Goal: Task Accomplishment & Management: Manage account settings

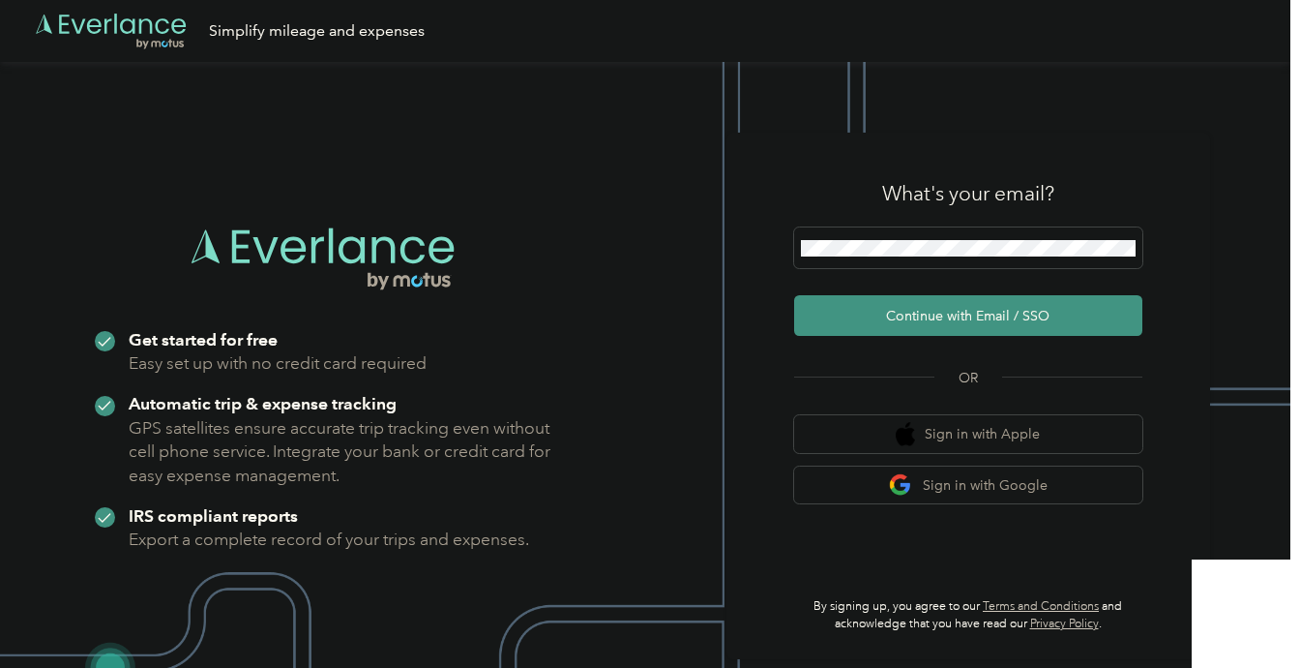
click at [1033, 271] on div at bounding box center [968, 250] width 348 height 47
click at [1027, 260] on span at bounding box center [968, 247] width 348 height 41
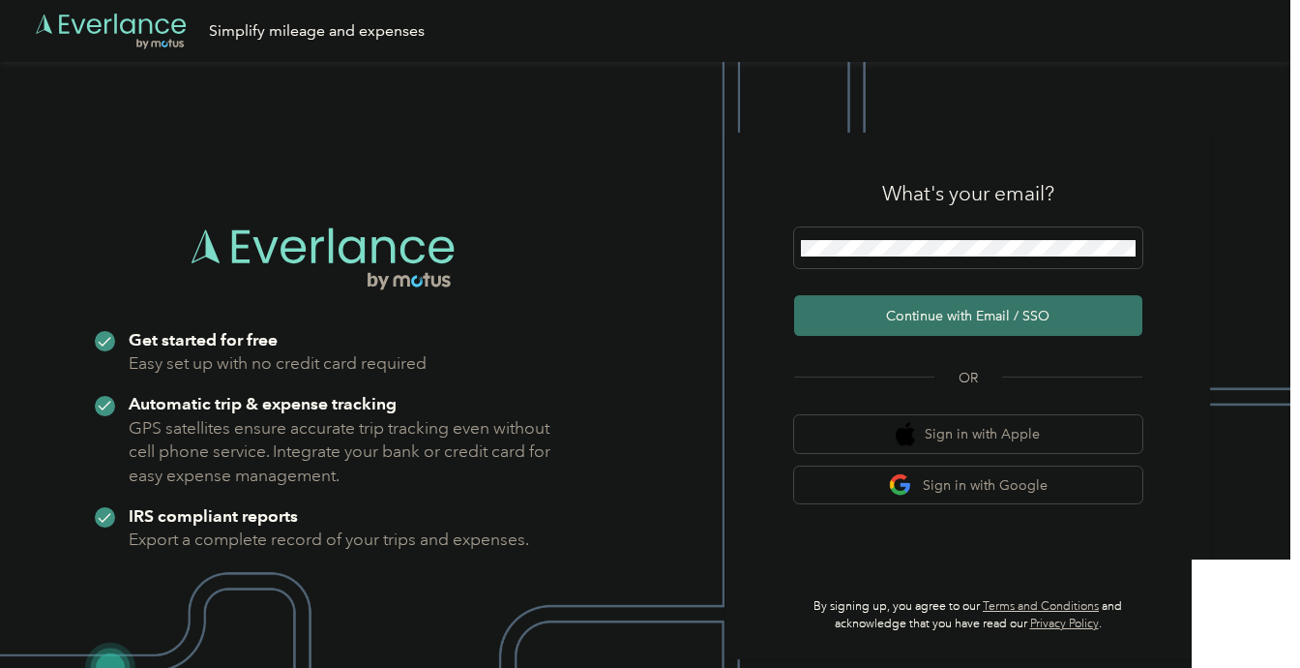
click at [947, 300] on button "Continue with Email / SSO" at bounding box center [968, 315] width 348 height 41
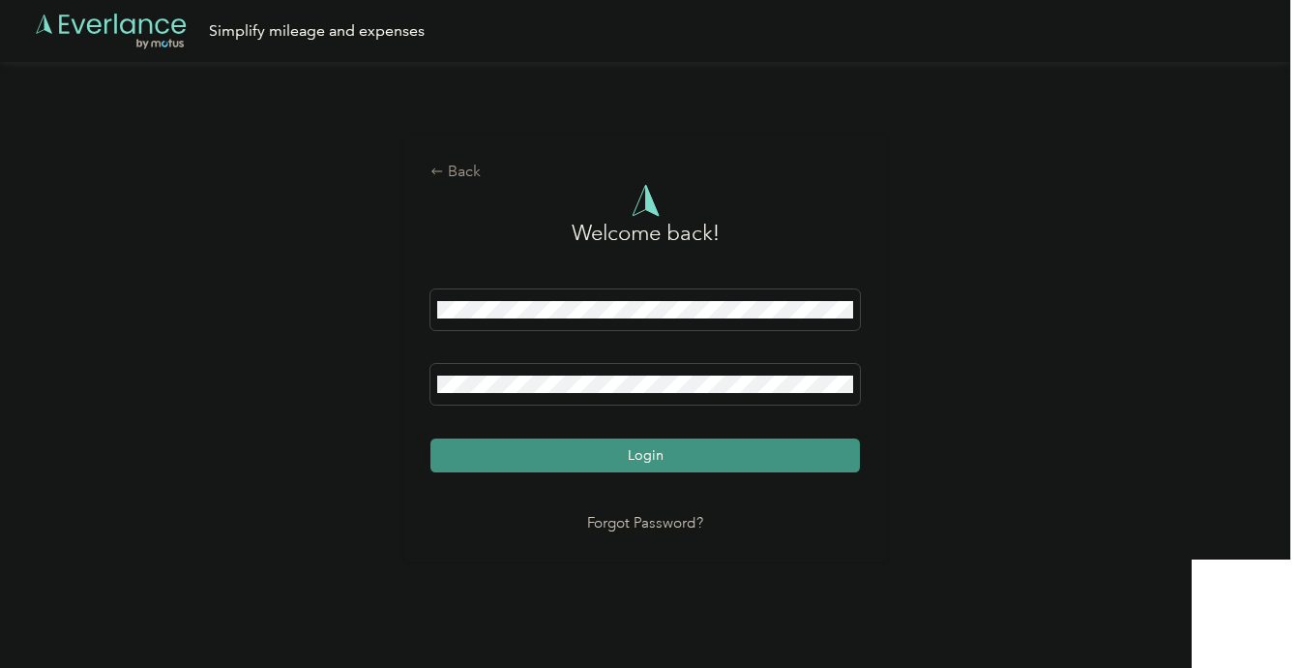
click at [947, 307] on div "Back Welcome back! Login Forgot Password?" at bounding box center [645, 355] width 1291 height 587
click at [780, 451] on button "Login" at bounding box center [646, 455] width 430 height 34
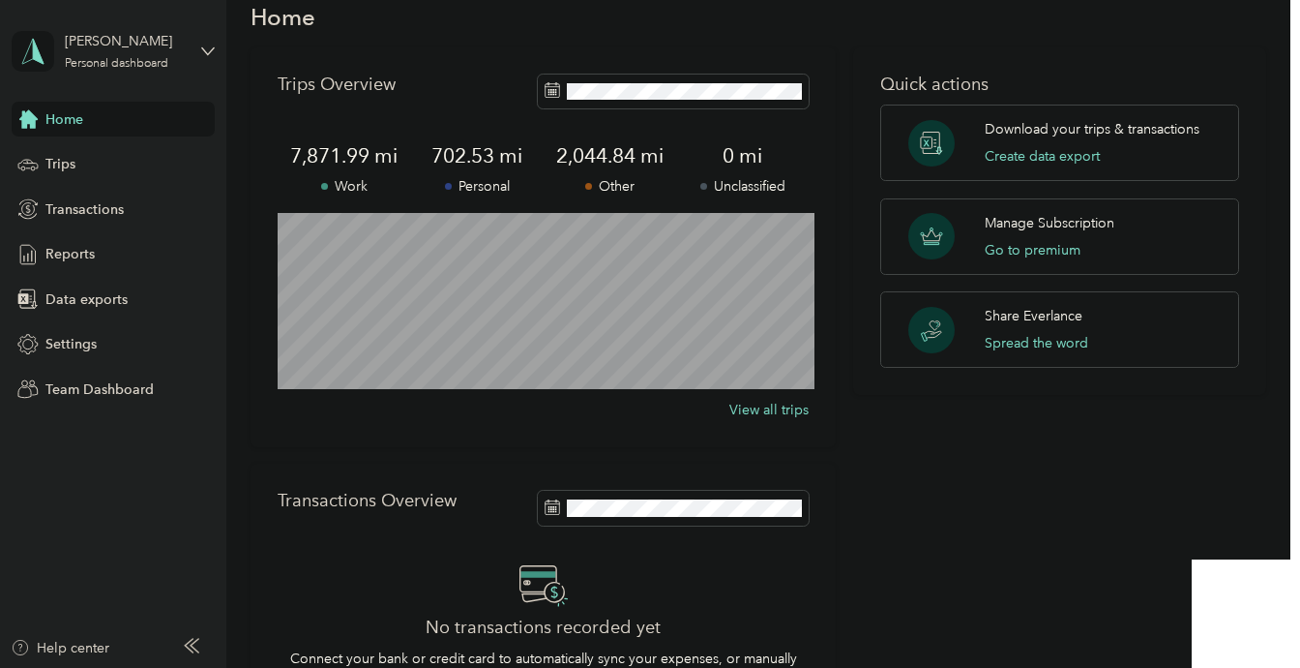
scroll to position [46, 0]
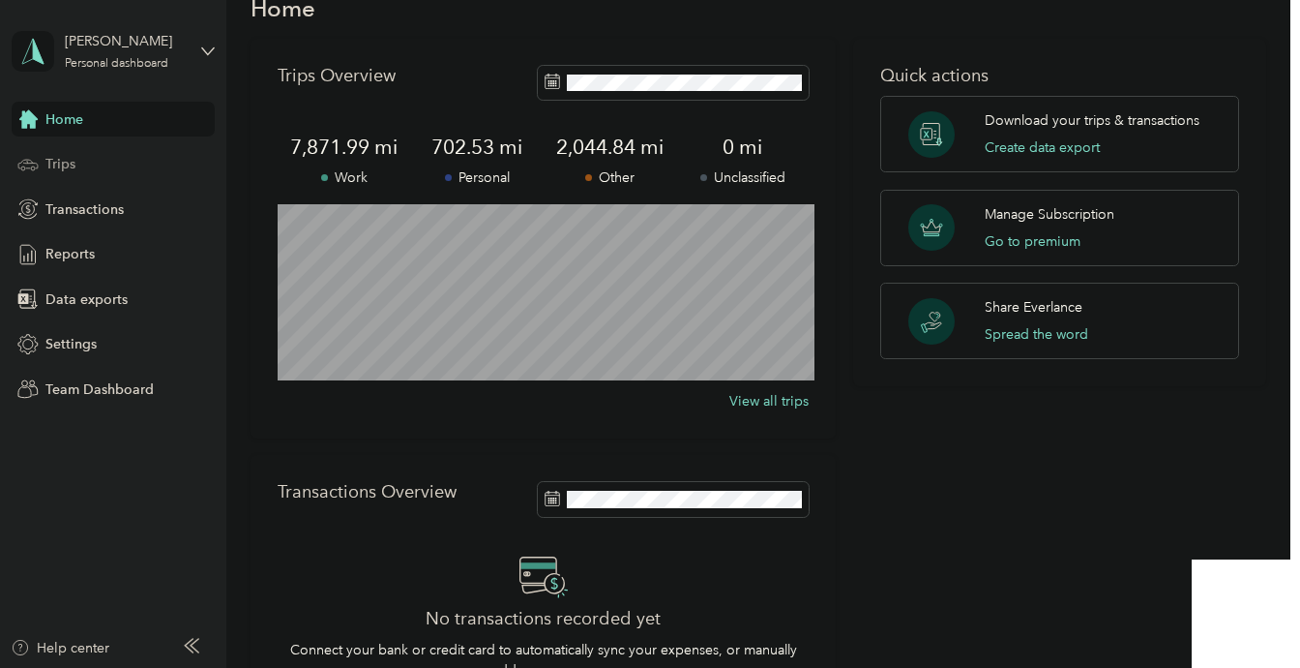
click at [138, 173] on div "Trips" at bounding box center [113, 164] width 203 height 35
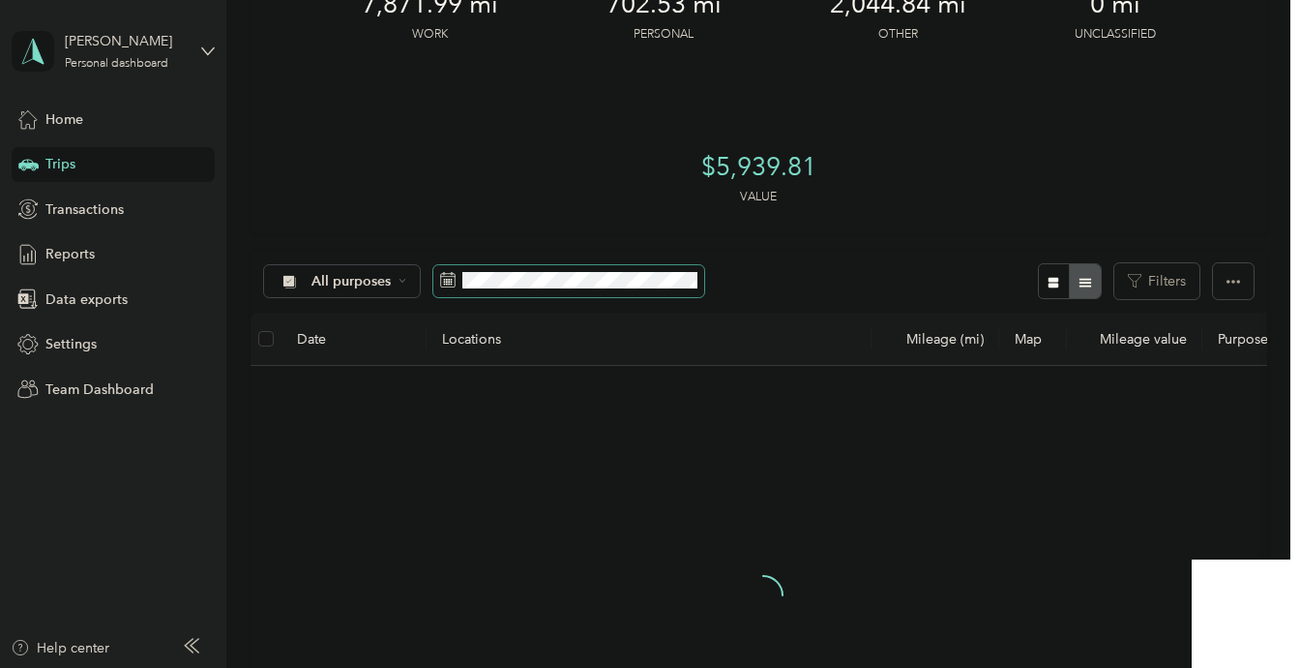
scroll to position [133, 0]
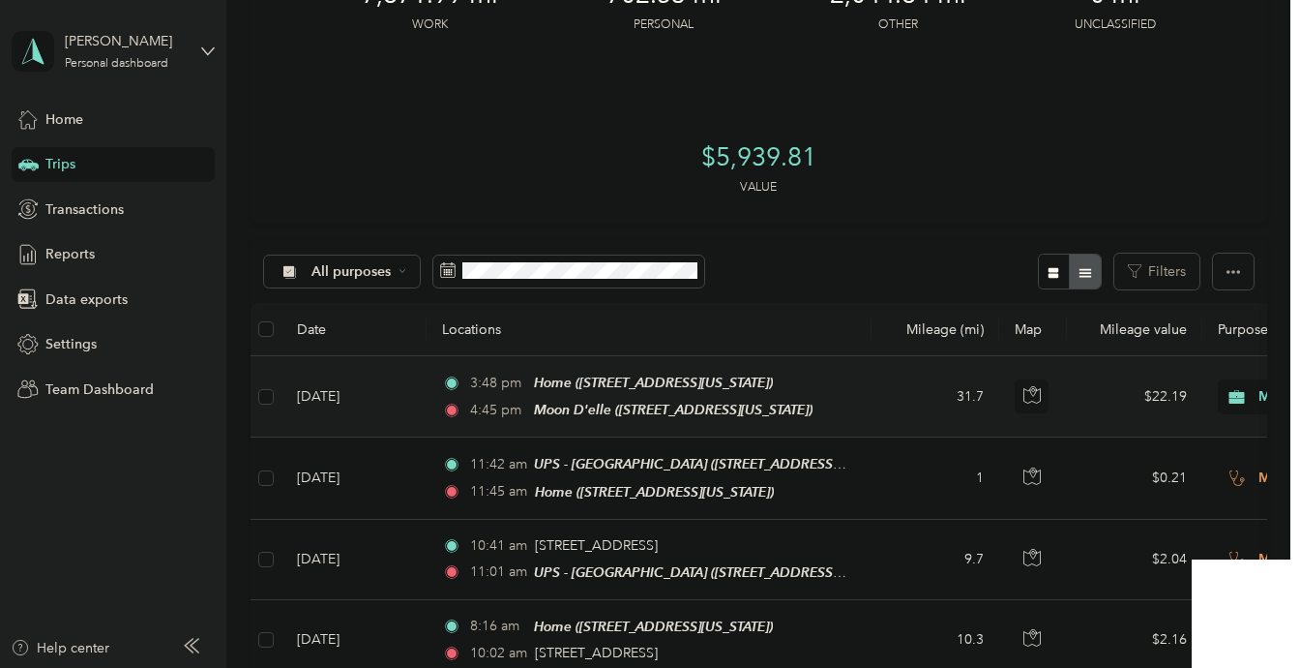
click at [871, 390] on tr "[DATE] 3:48 pm Home ([STREET_ADDRESS][US_STATE]) 4:45 pm Moon D'elle ([STREET_A…" at bounding box center [1052, 396] width 1602 height 81
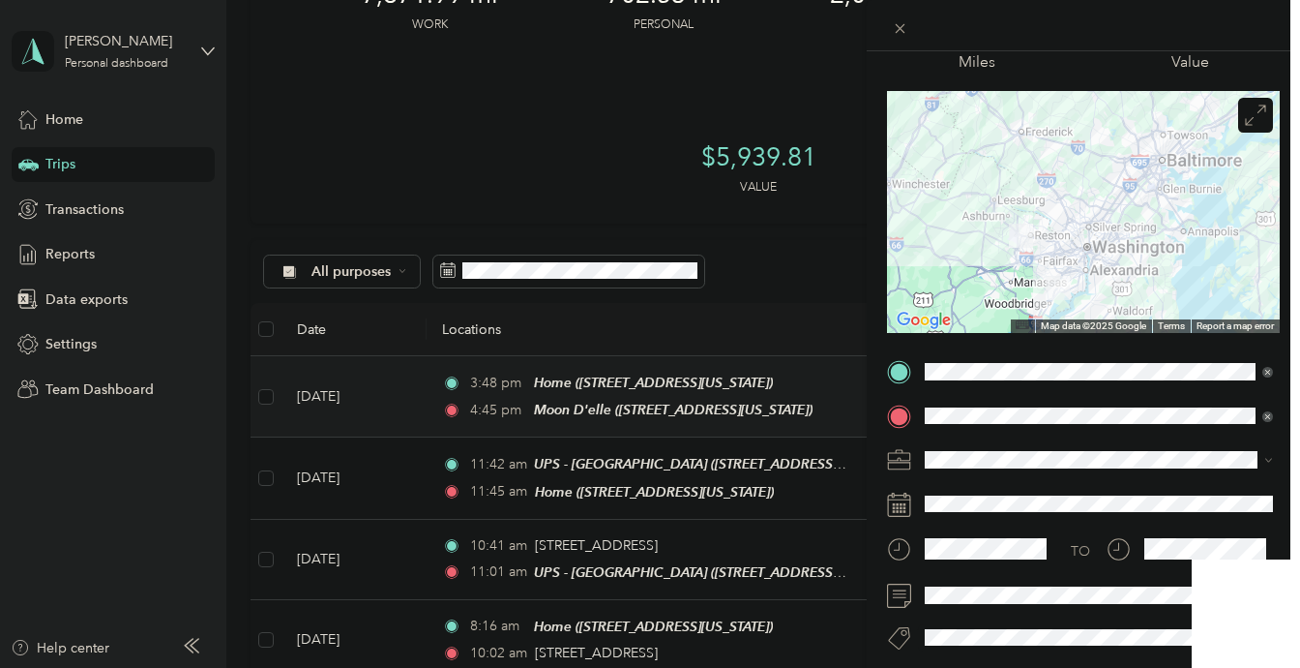
scroll to position [103, 0]
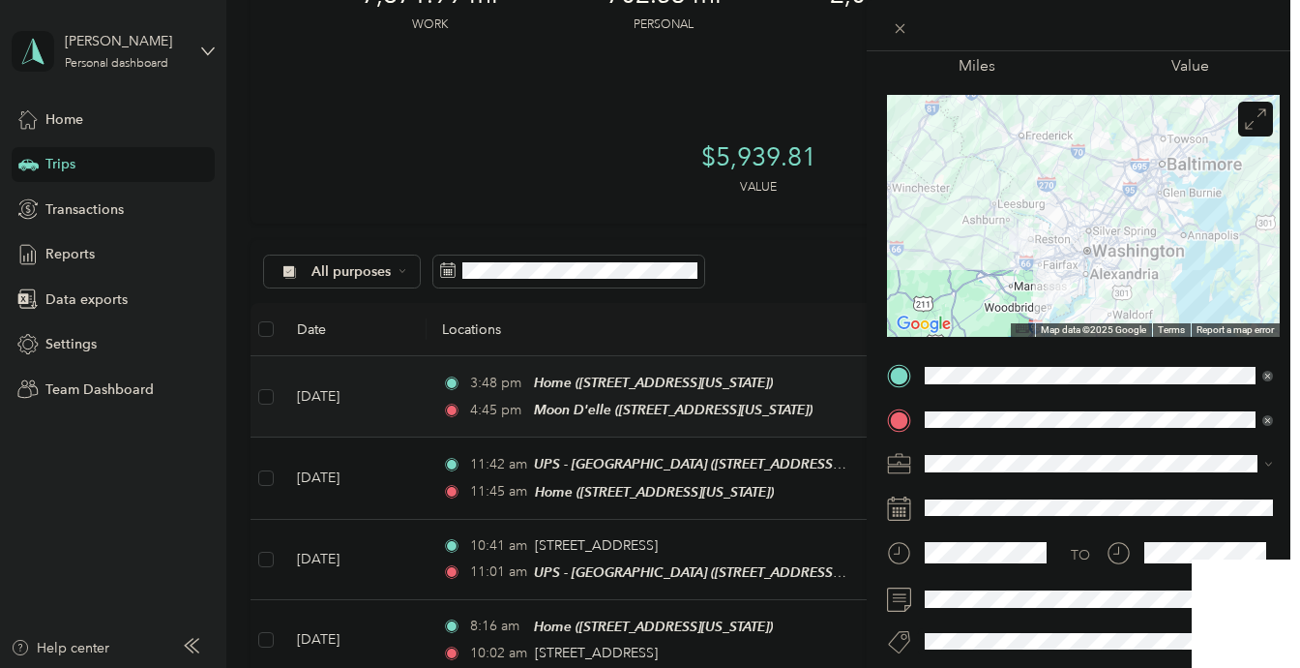
click at [408, 482] on div "Trip details Save This trip cannot be edited because it is either under review,…" at bounding box center [650, 334] width 1300 height 668
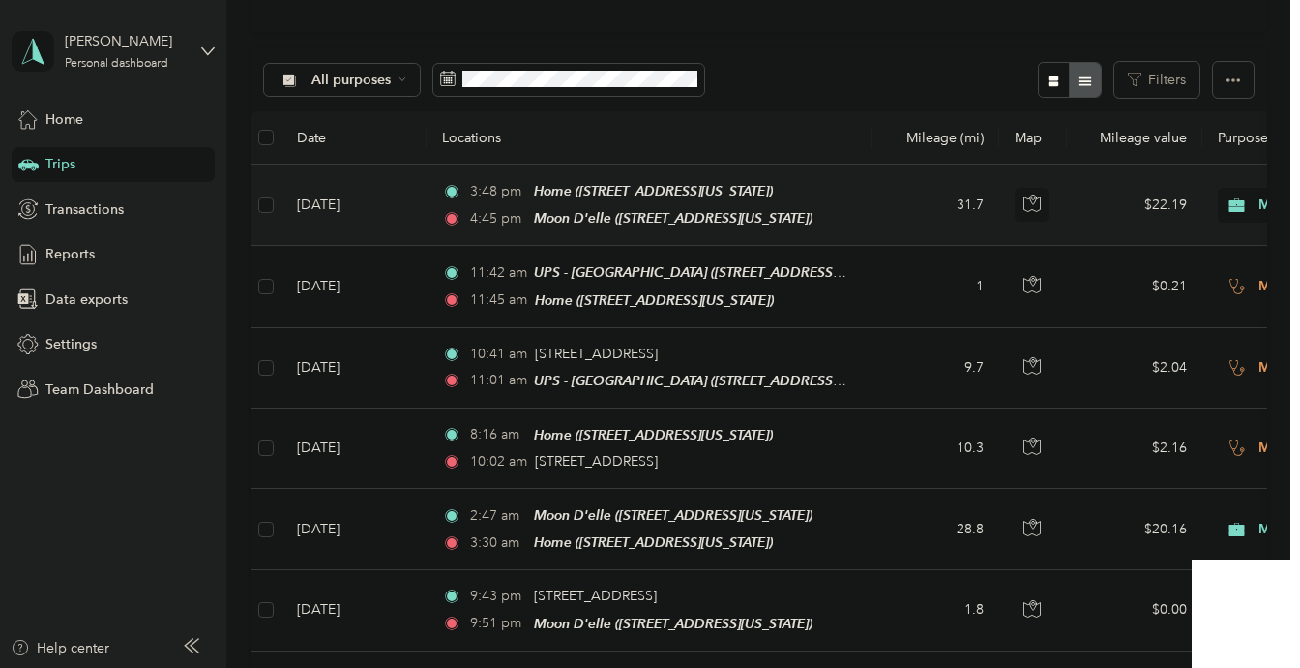
scroll to position [321, 0]
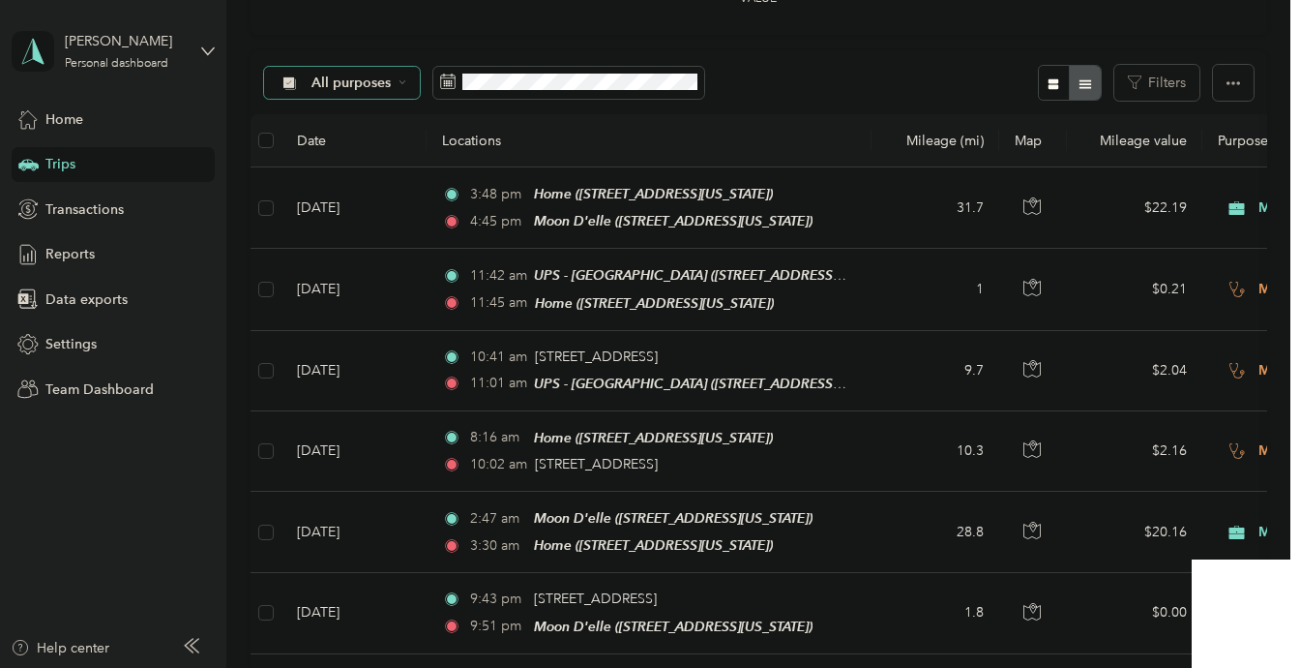
click at [381, 88] on span "All purposes" at bounding box center [352, 83] width 80 height 14
click at [351, 350] on span "Moon Delle" at bounding box center [360, 354] width 94 height 20
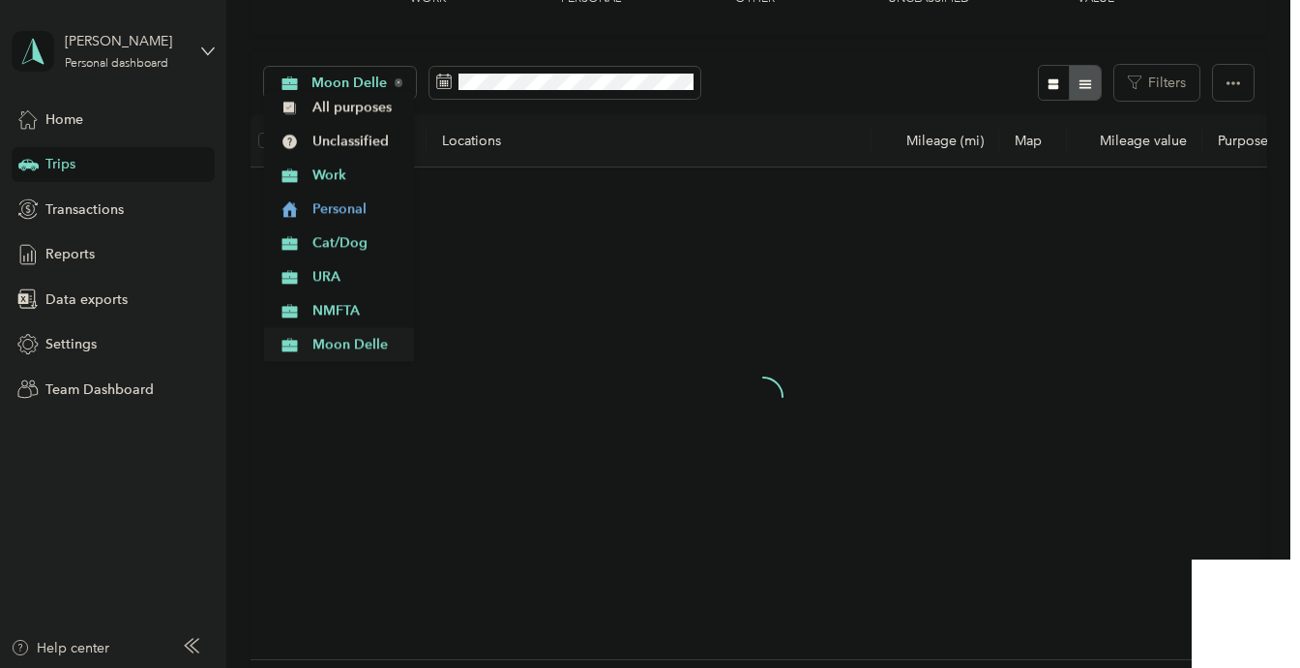
scroll to position [321, 0]
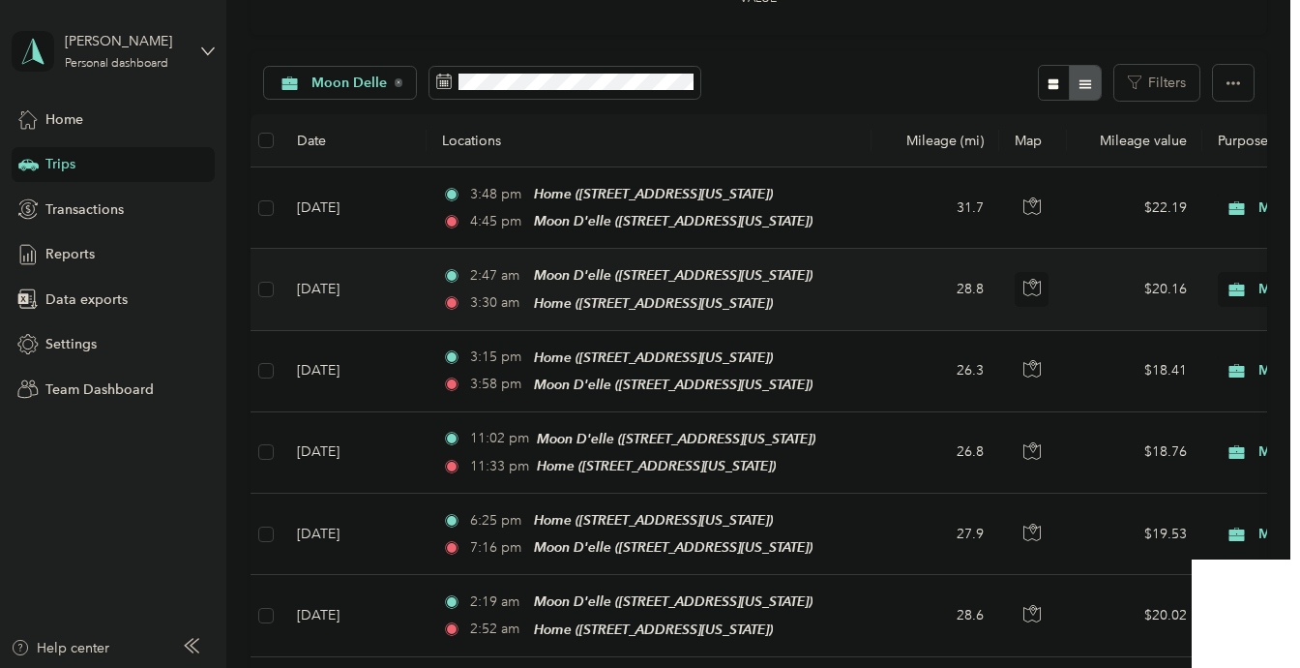
click at [893, 294] on td "28.8" at bounding box center [936, 289] width 128 height 81
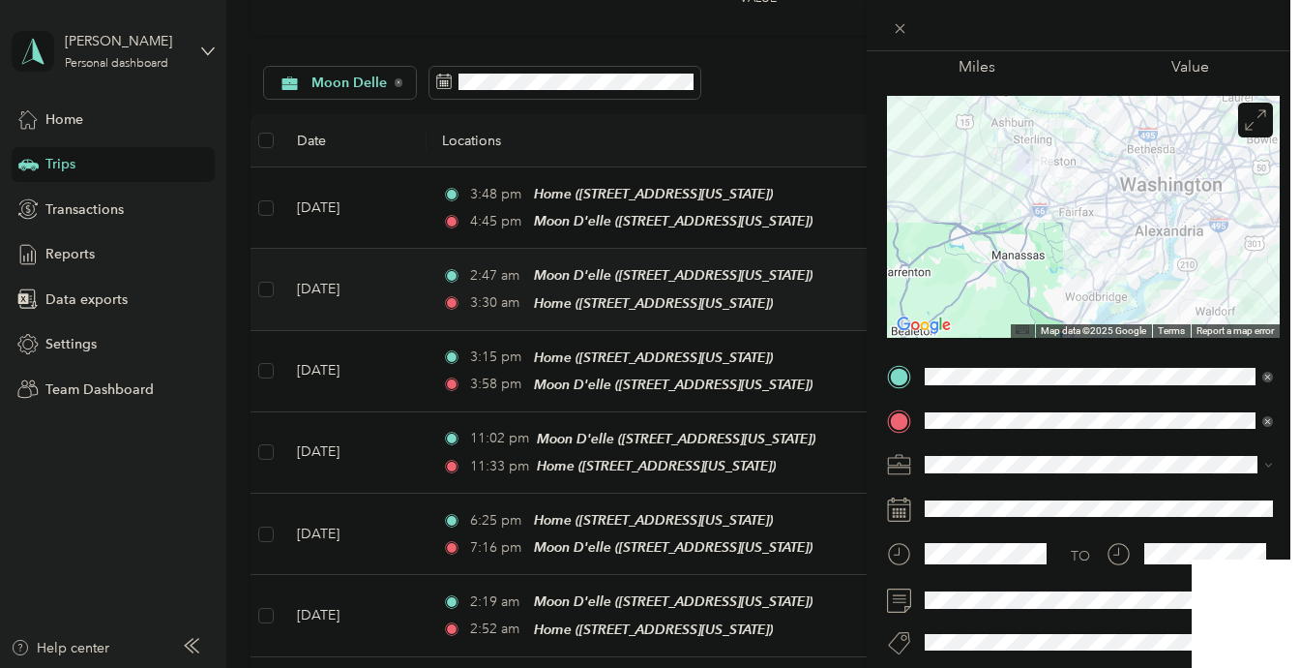
scroll to position [101, 0]
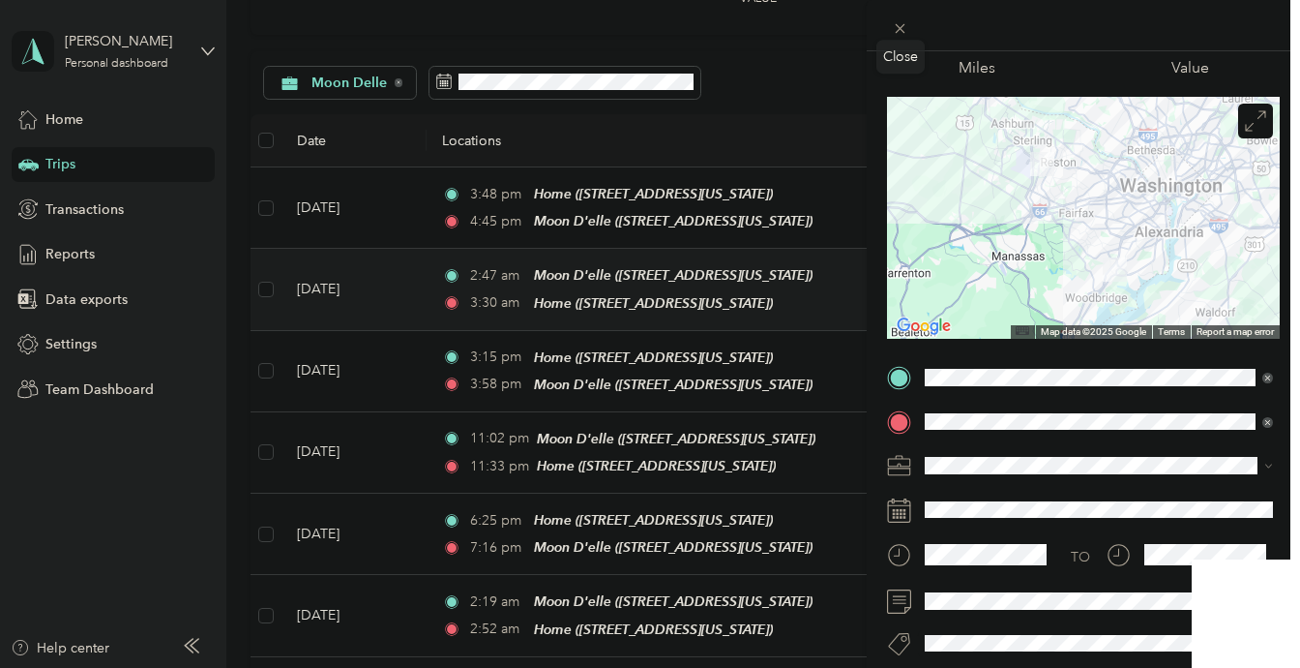
click at [909, 30] on span at bounding box center [900, 28] width 27 height 27
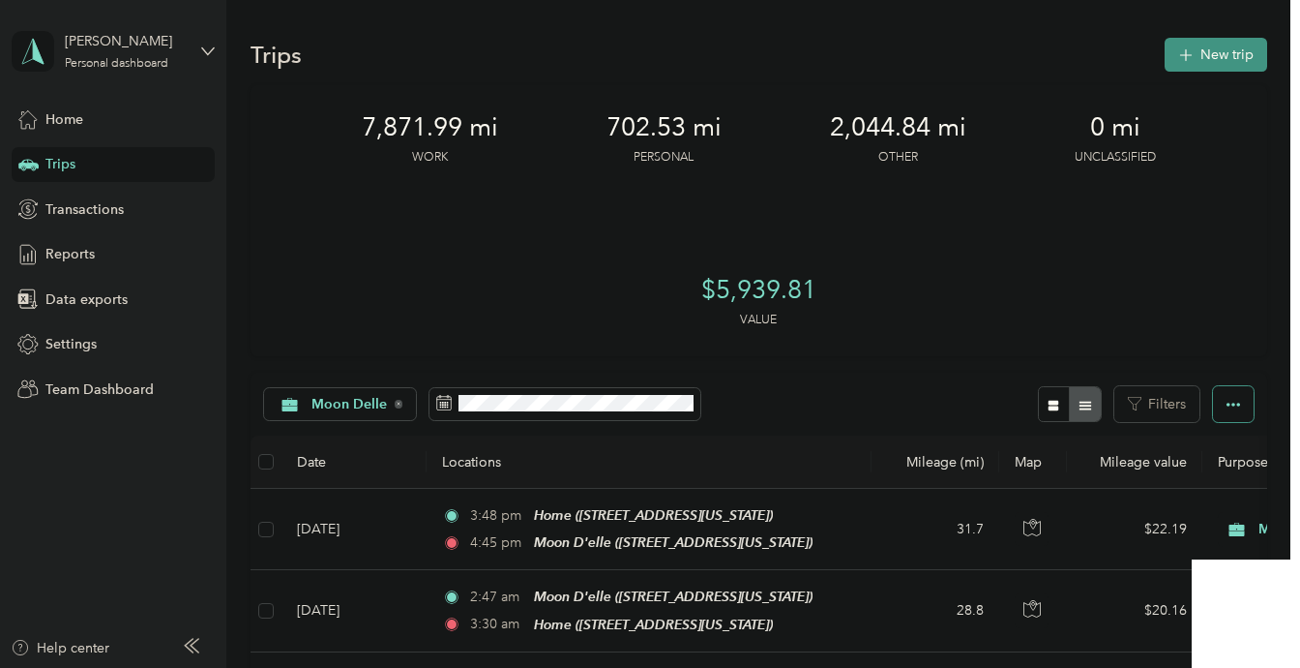
click at [1238, 406] on icon "button" at bounding box center [1234, 405] width 14 height 14
drag, startPoint x: 1238, startPoint y: 406, endPoint x: 1223, endPoint y: 407, distance: 15.5
click at [1238, 406] on icon "button" at bounding box center [1234, 405] width 14 height 14
click at [1189, 402] on button "Filters" at bounding box center [1157, 404] width 85 height 36
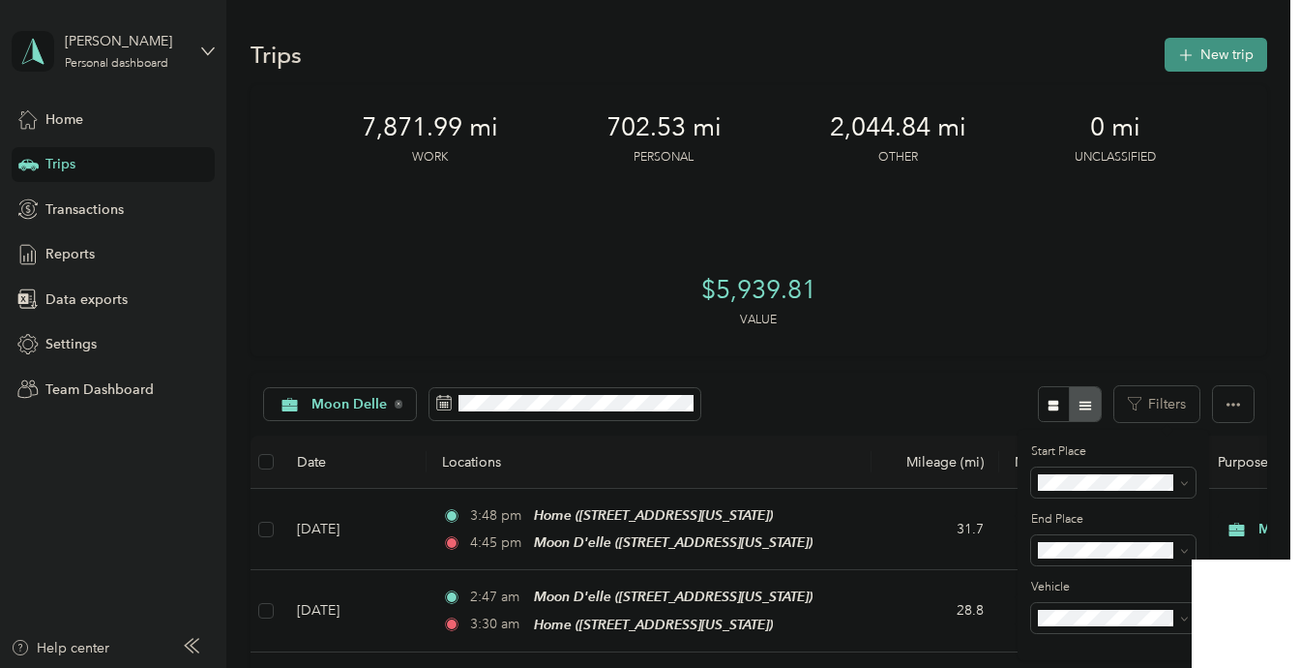
click at [938, 402] on div "Moon Delle Filters" at bounding box center [759, 404] width 1017 height 63
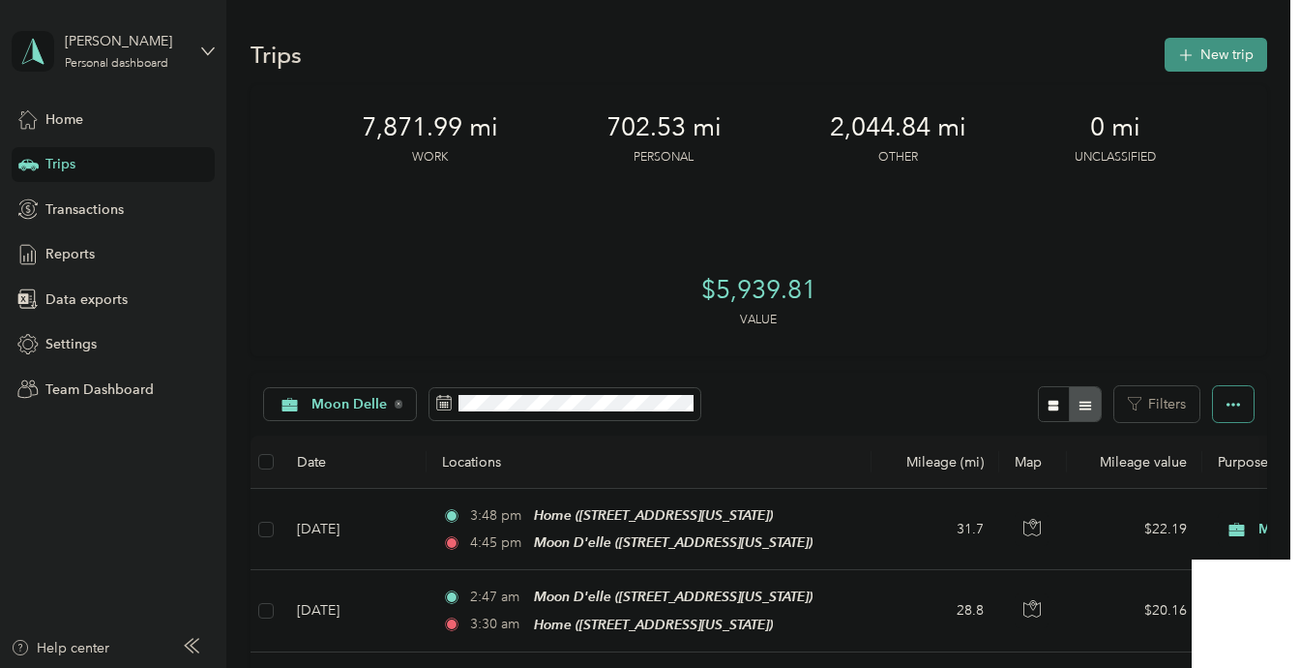
click at [1250, 404] on button "button" at bounding box center [1233, 404] width 41 height 36
click at [1238, 445] on span "Select all" at bounding box center [1221, 440] width 53 height 16
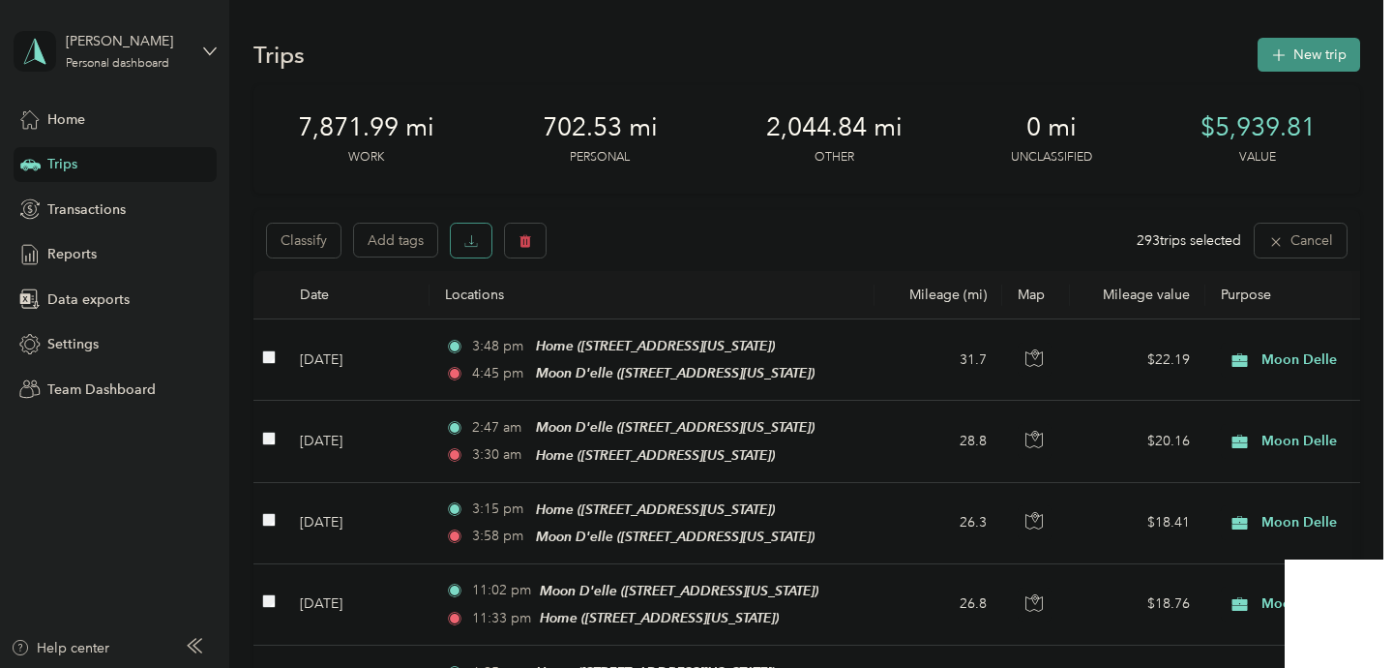
click at [476, 242] on icon "button" at bounding box center [471, 241] width 14 height 14
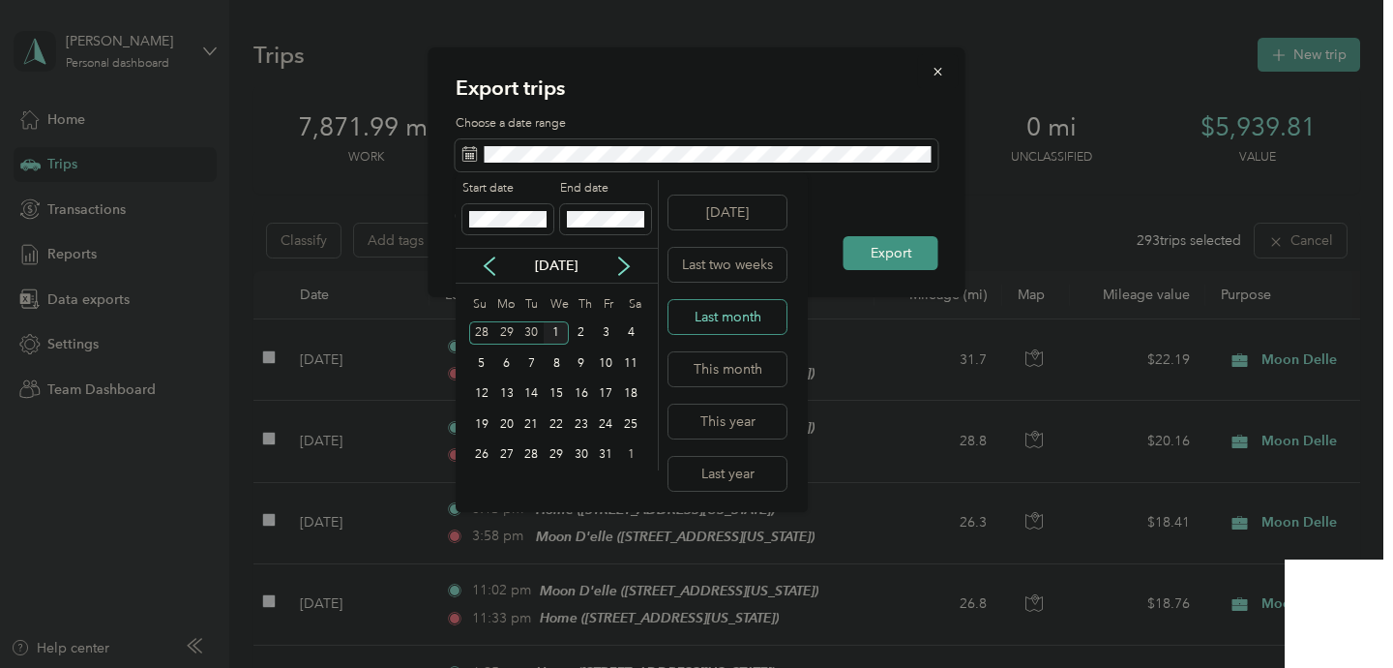
click at [699, 315] on button "Last month" at bounding box center [728, 317] width 118 height 34
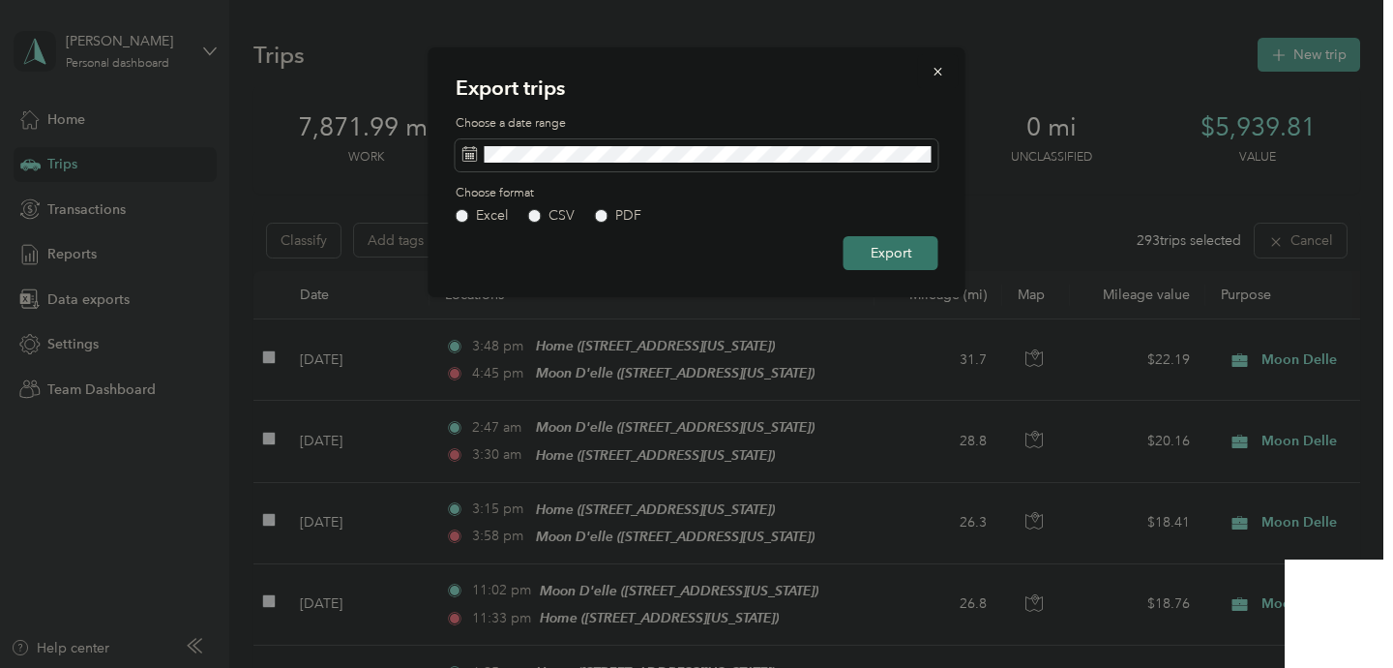
click at [913, 254] on button "Export" at bounding box center [891, 253] width 95 height 34
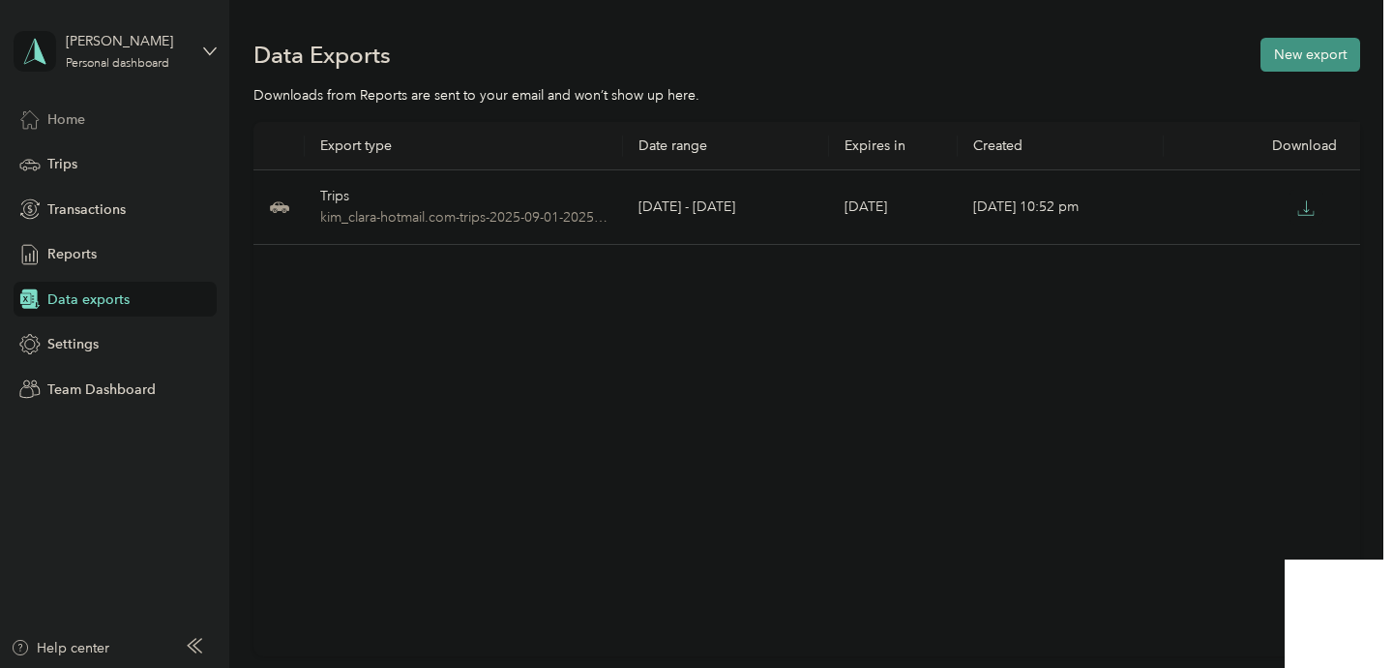
click at [75, 129] on div "Home" at bounding box center [115, 119] width 203 height 35
